Goal: Task Accomplishment & Management: Complete application form

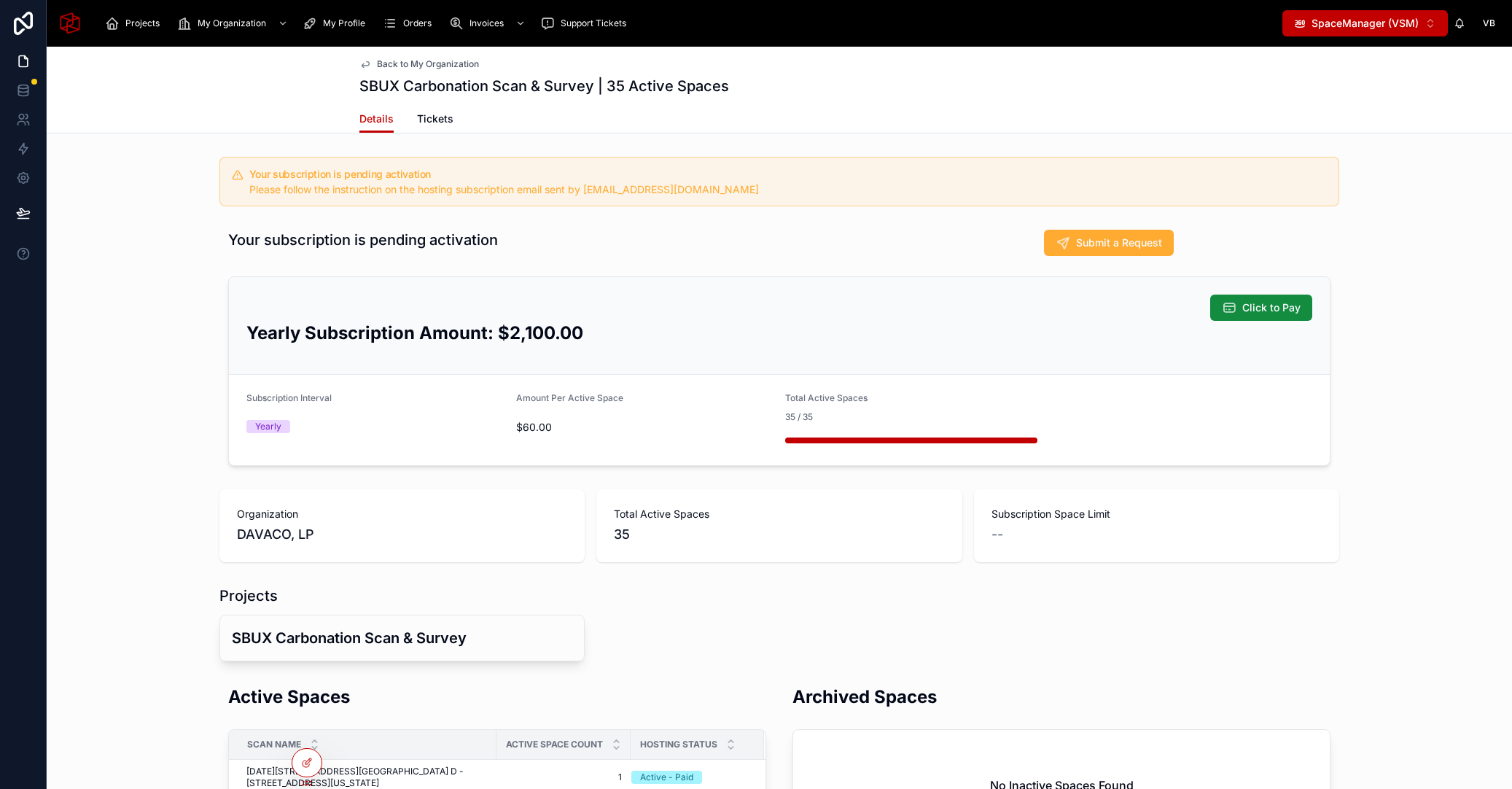
click at [148, 287] on div "Your subscription is pending activation Submit a Request Click to Pay Yearly Su…" at bounding box center [779, 348] width 1465 height 248
click at [393, 26] on icon "scrollable content" at bounding box center [390, 23] width 14 height 14
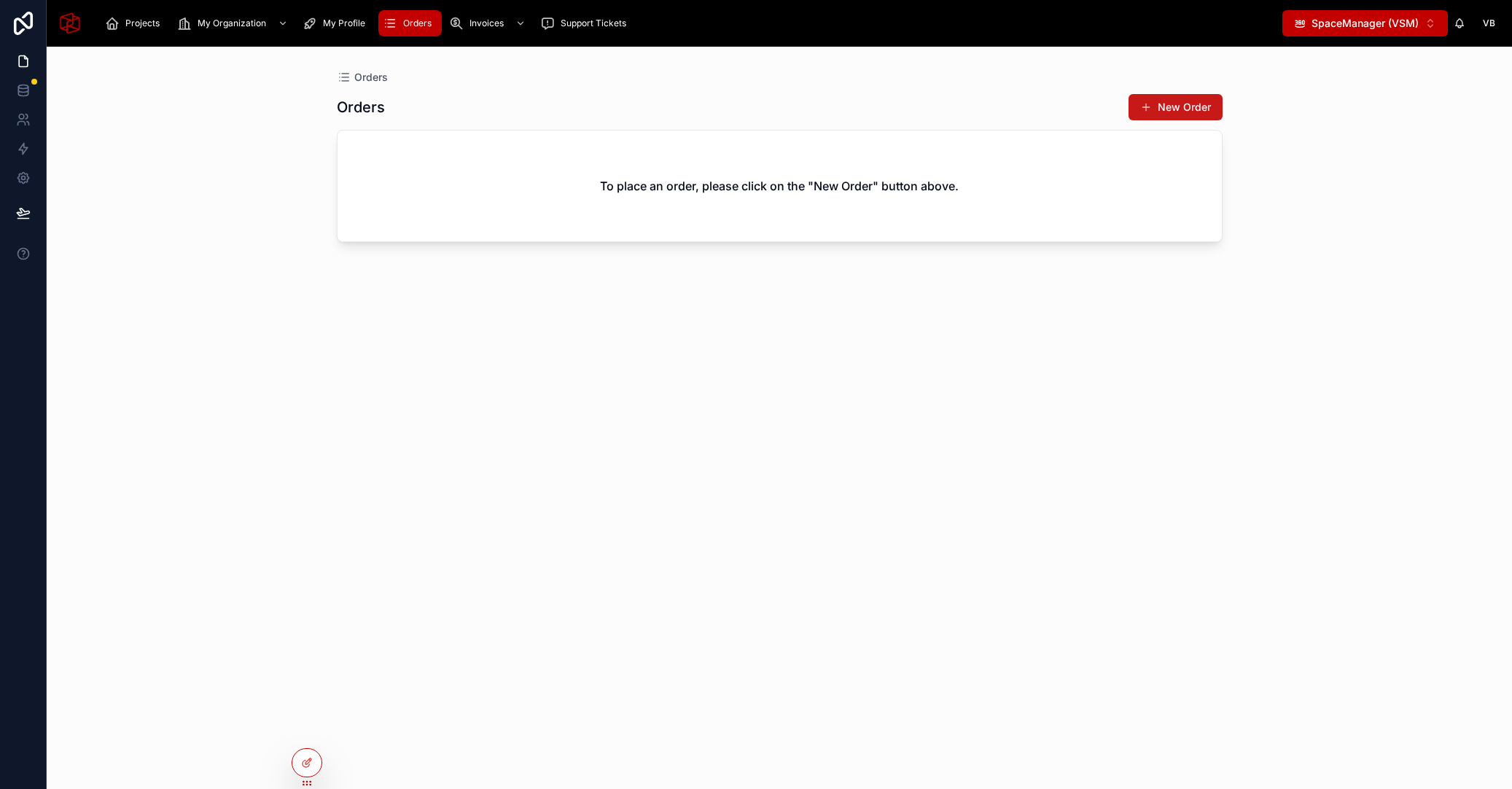
click at [1141, 101] on span at bounding box center [1146, 107] width 11 height 11
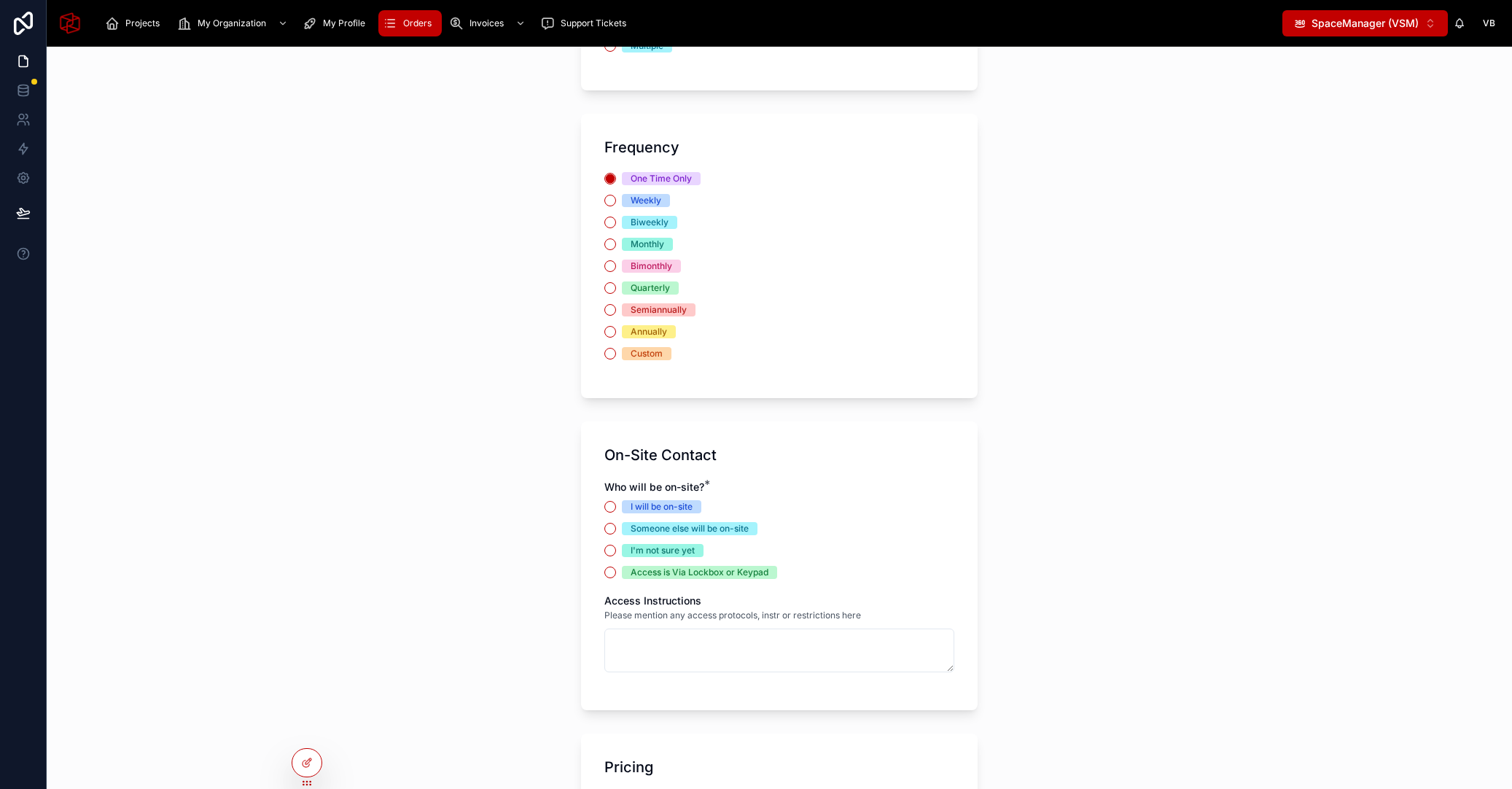
scroll to position [843, 0]
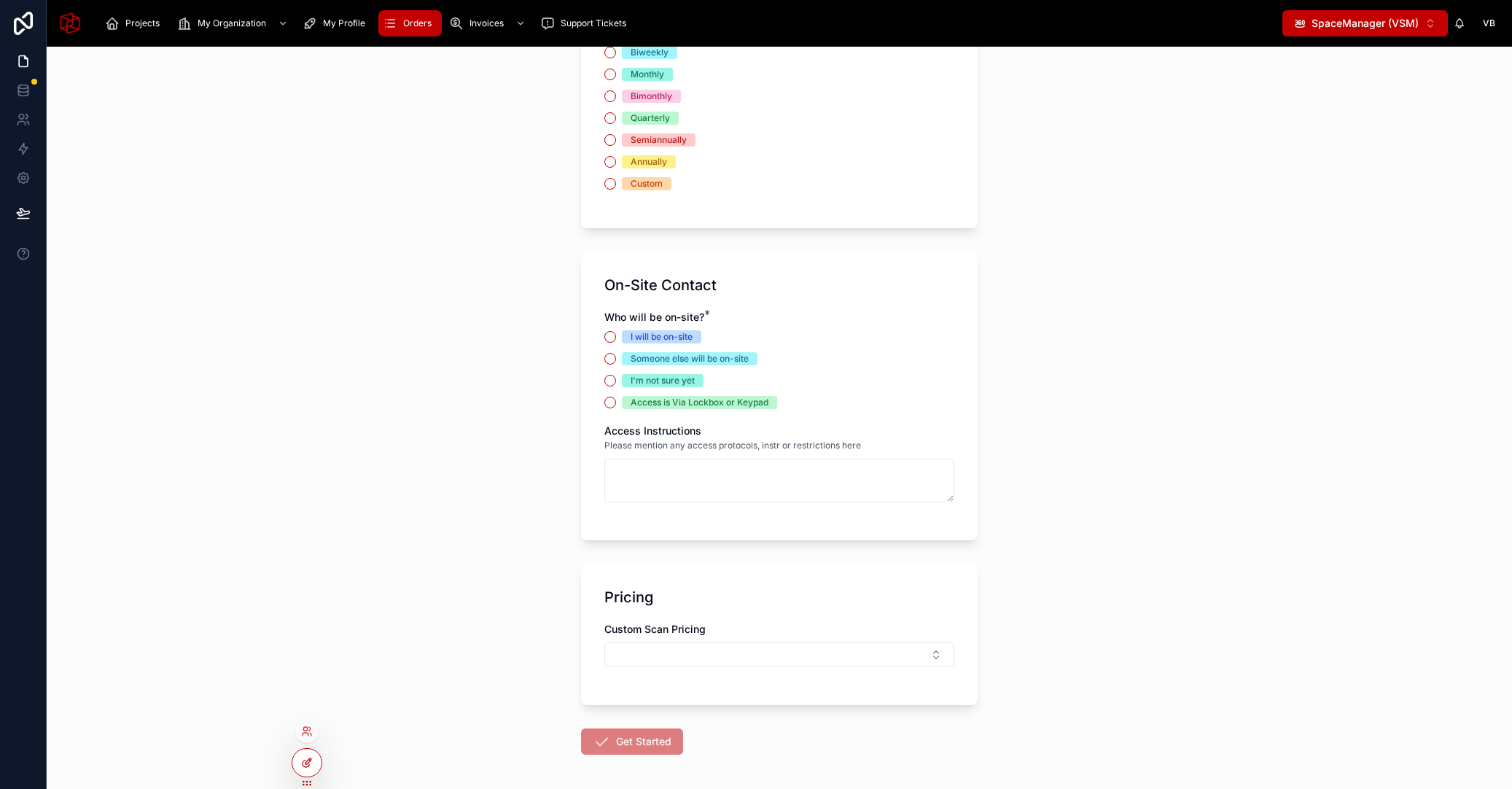
click at [311, 764] on icon at bounding box center [306, 763] width 11 height 11
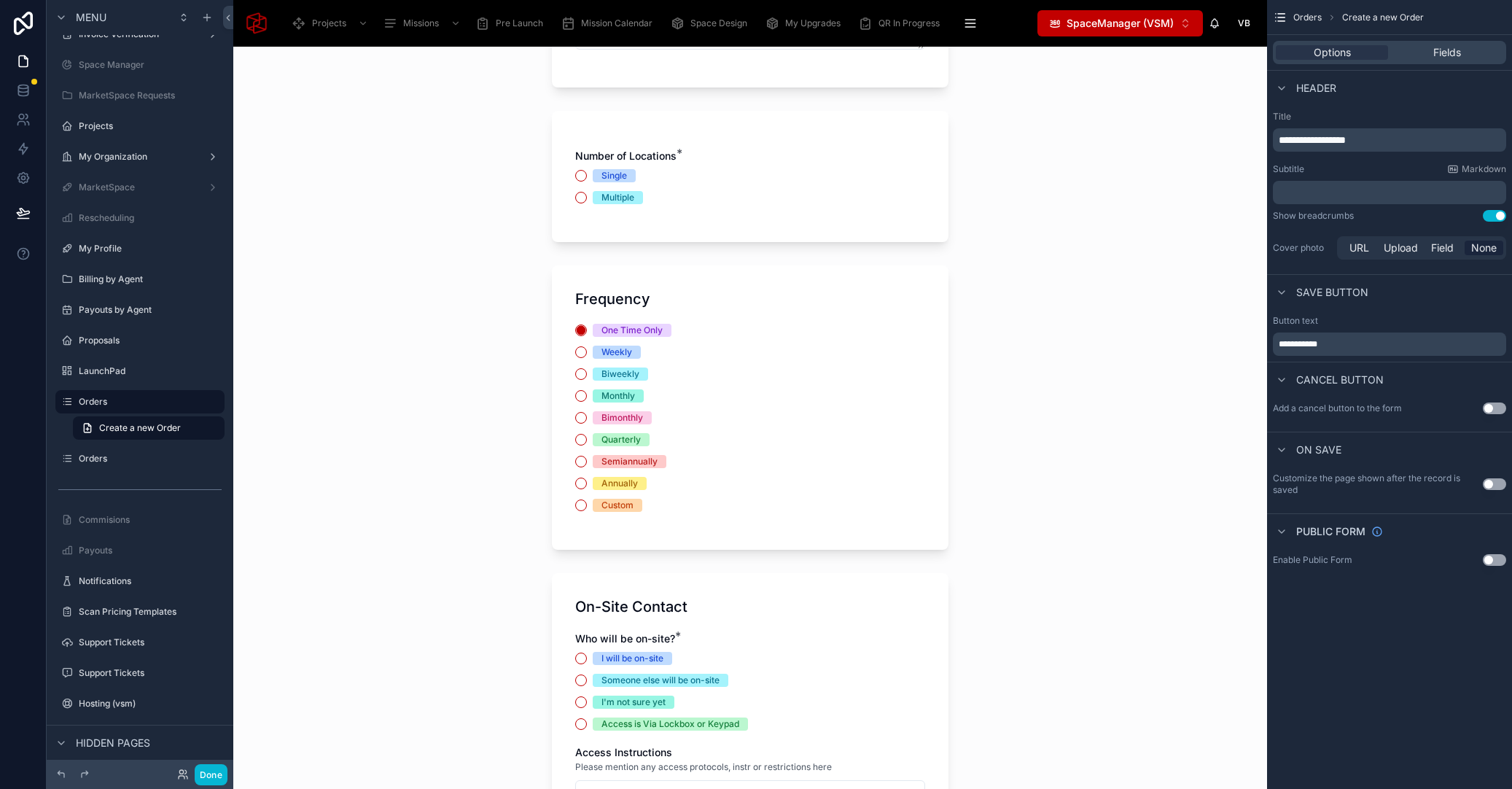
scroll to position [739, 0]
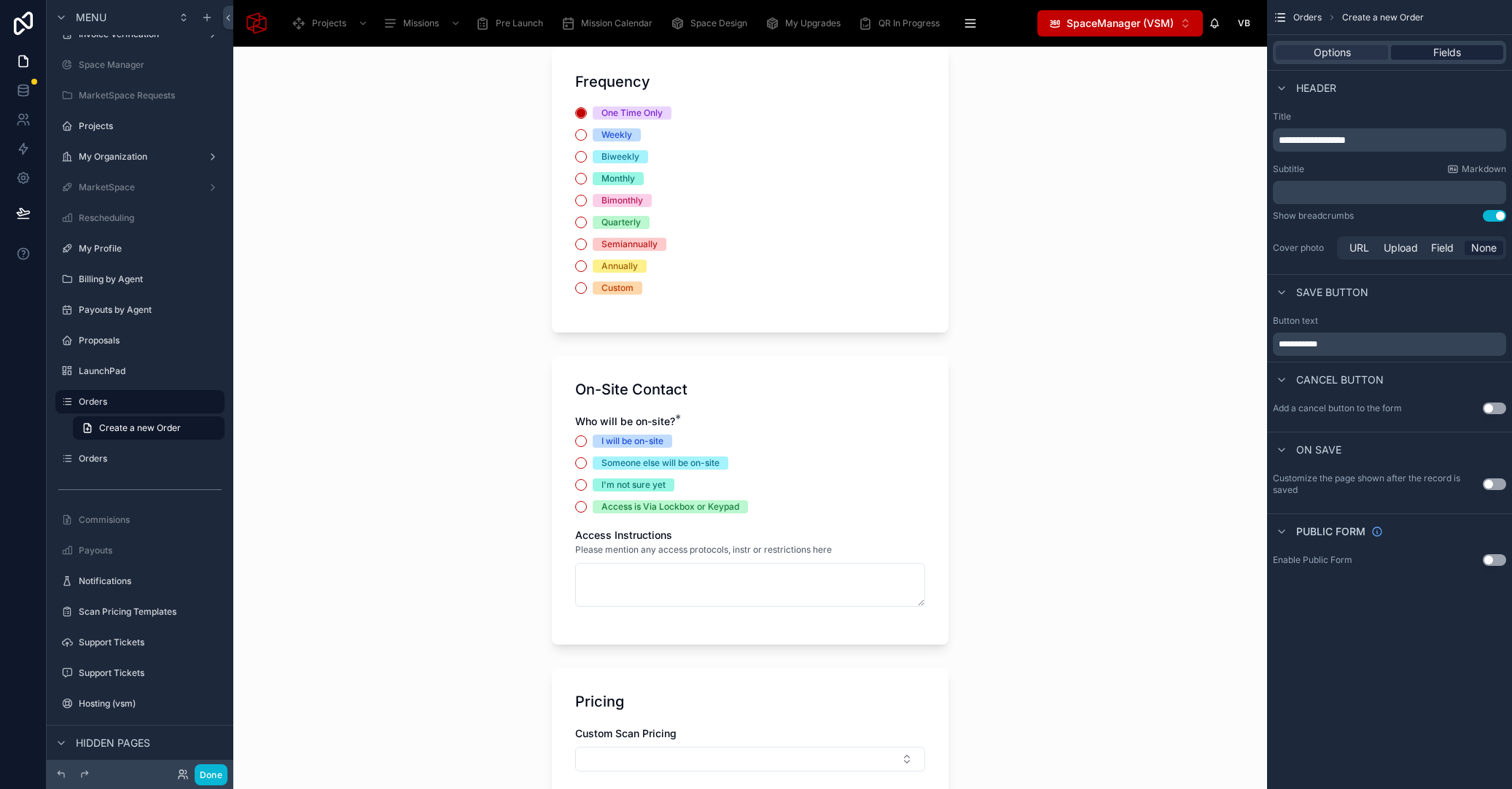
click at [1462, 54] on div "Fields" at bounding box center [1447, 52] width 112 height 14
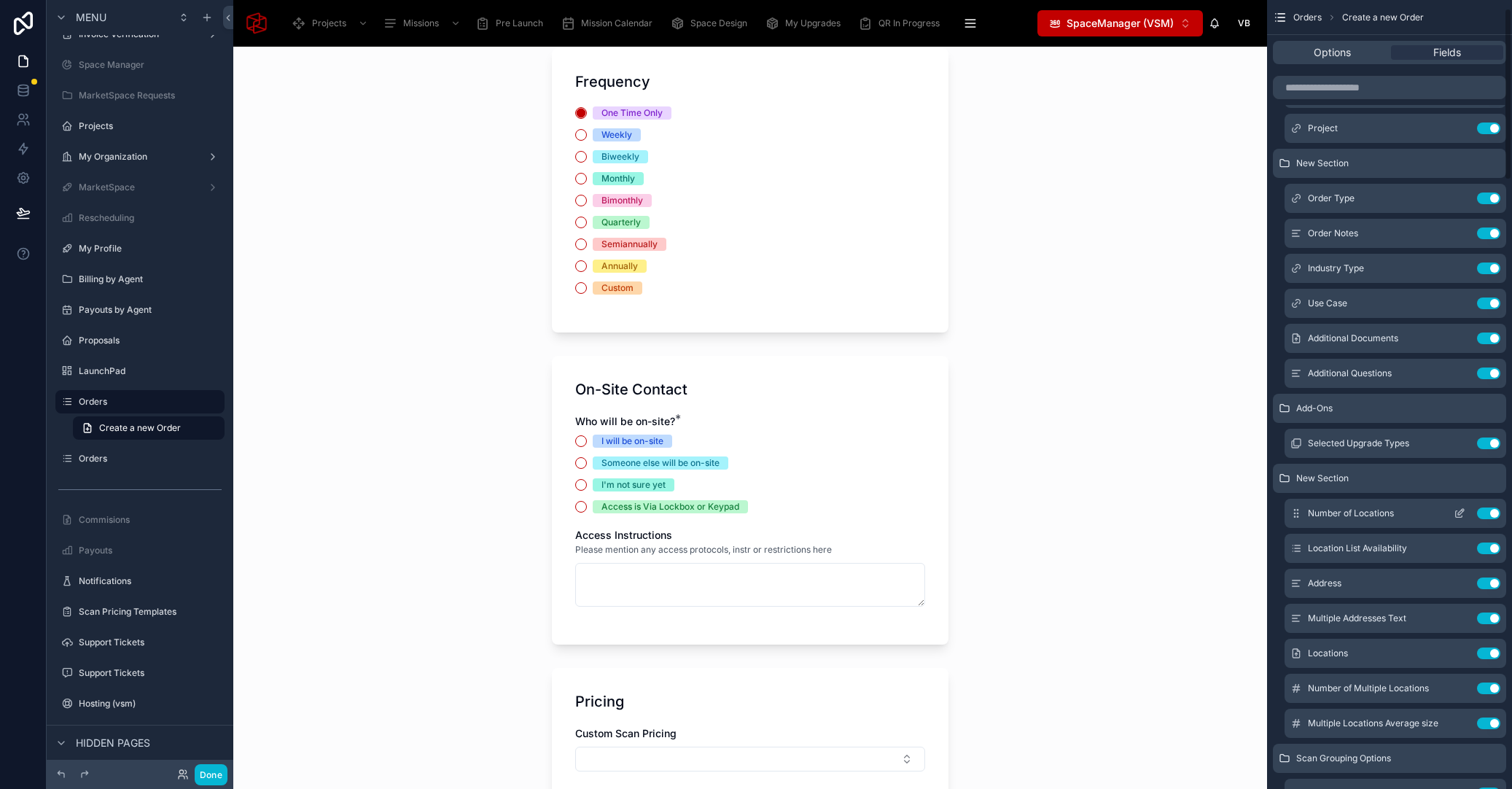
scroll to position [218, 0]
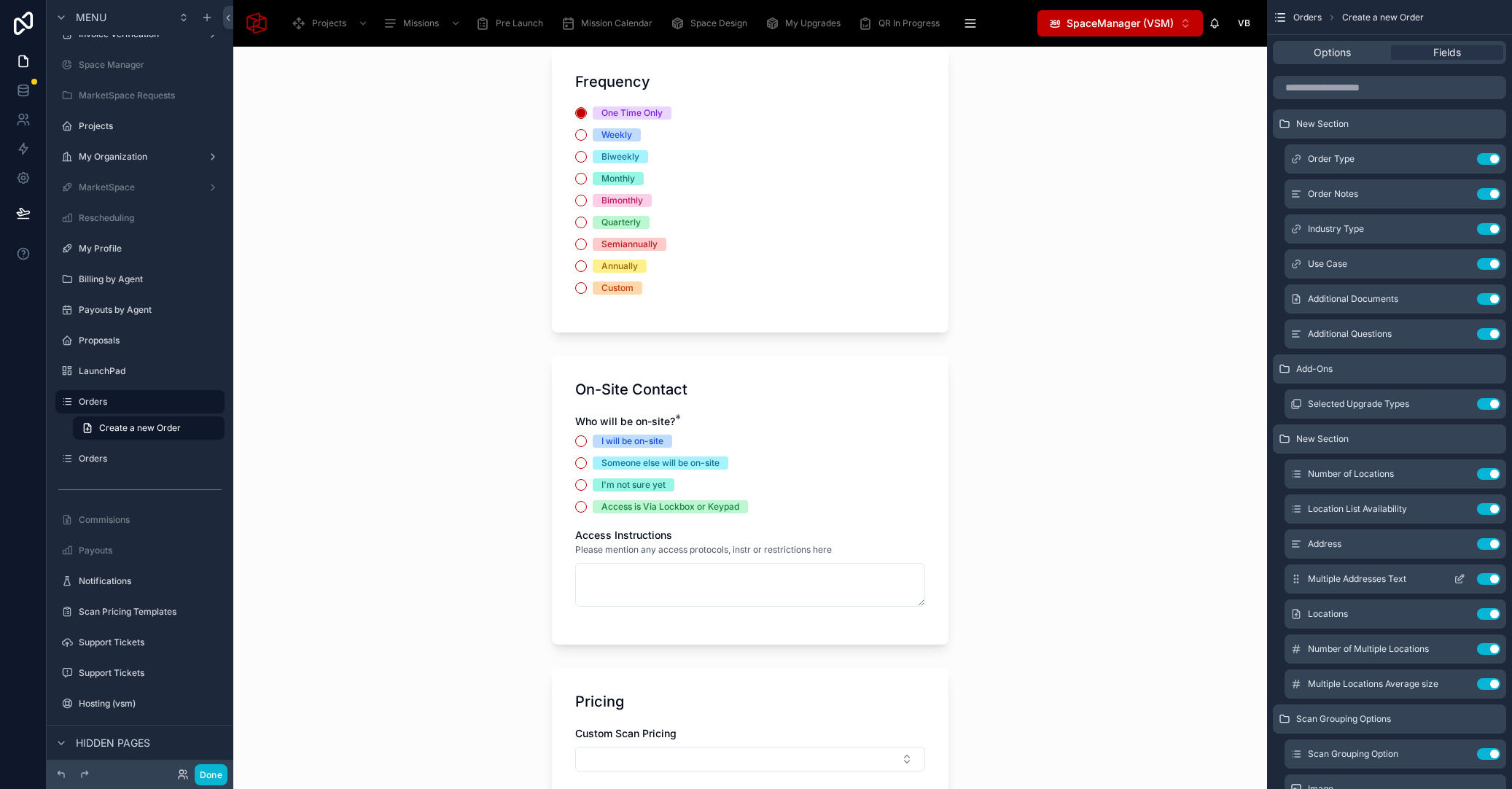
click at [1457, 579] on icon "scrollable content" at bounding box center [1459, 579] width 11 height 11
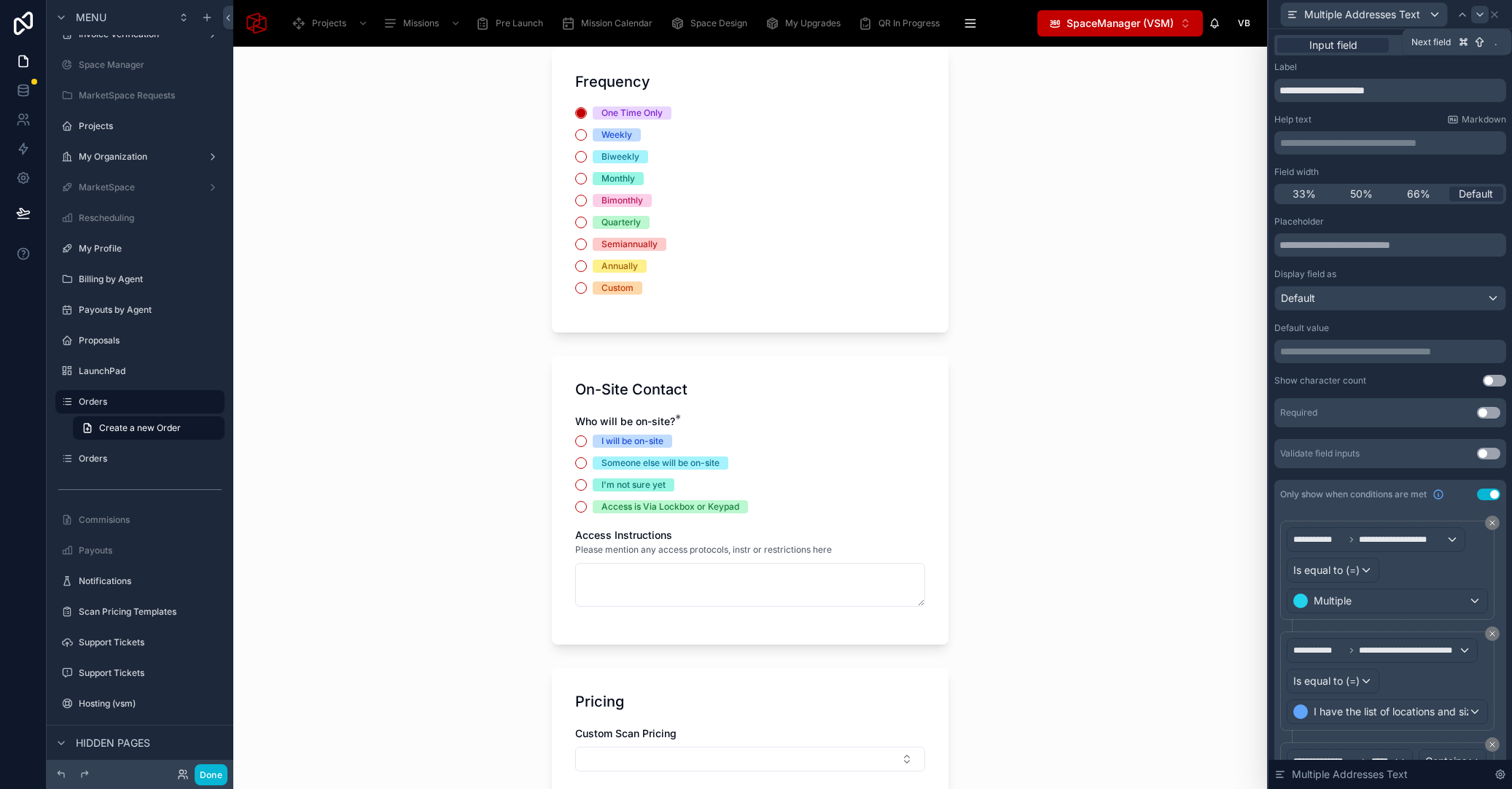
click at [1479, 13] on icon at bounding box center [1479, 14] width 11 height 11
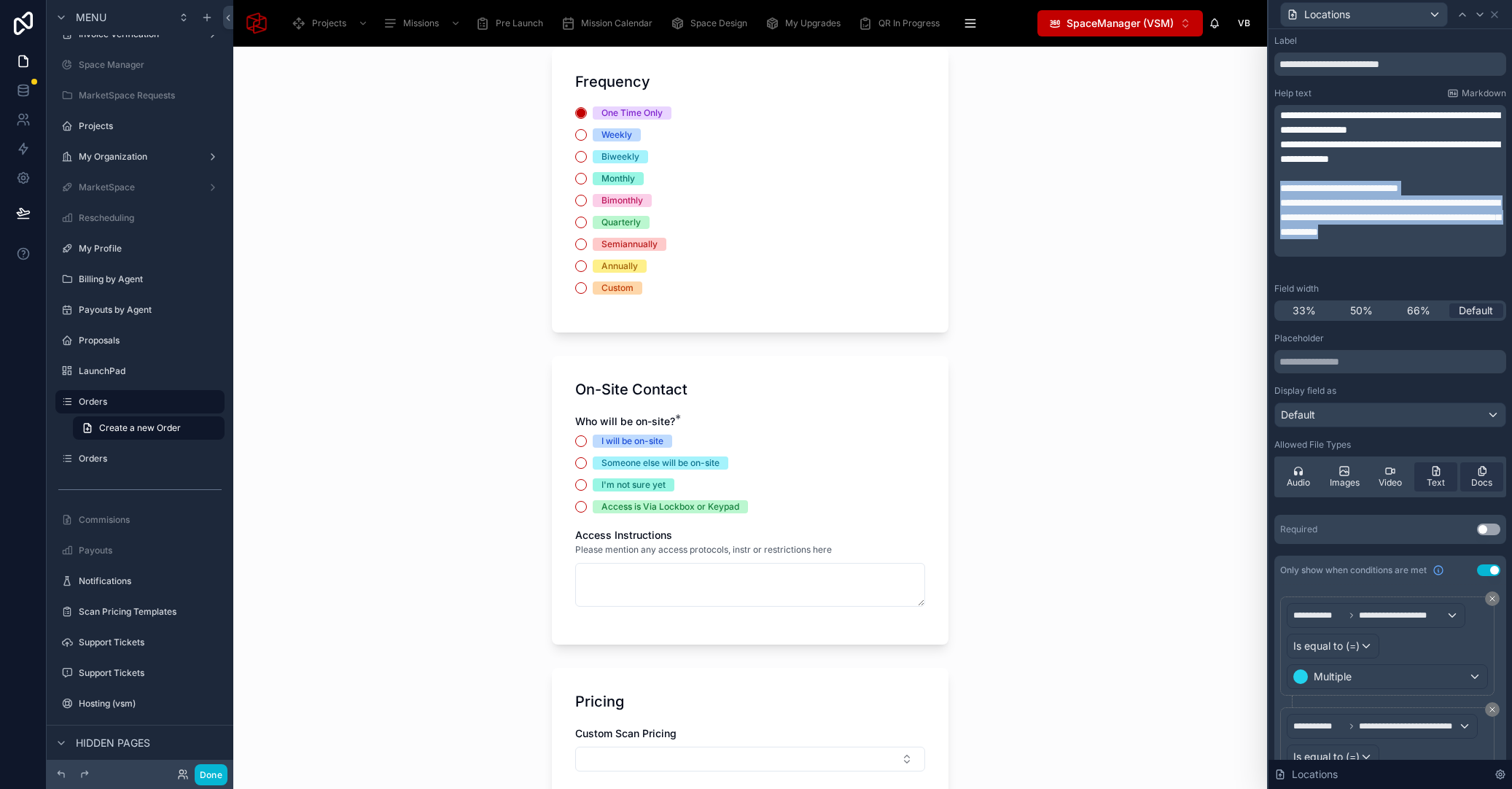
drag, startPoint x: 1463, startPoint y: 251, endPoint x: 1275, endPoint y: 191, distance: 197.3
click at [1275, 191] on div "**********" at bounding box center [1390, 181] width 232 height 151
copy div "**********"
